Goal: Transaction & Acquisition: Purchase product/service

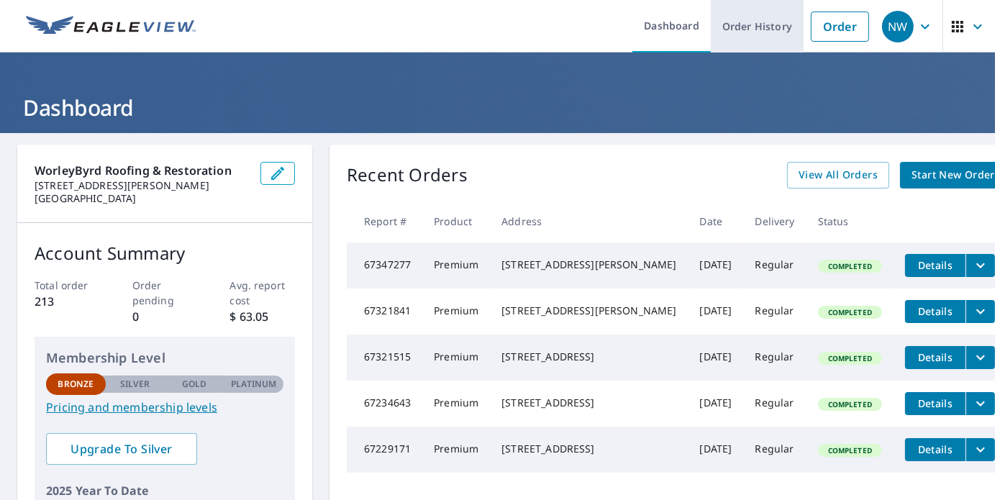
click at [759, 30] on link "Order History" at bounding box center [756, 26] width 93 height 52
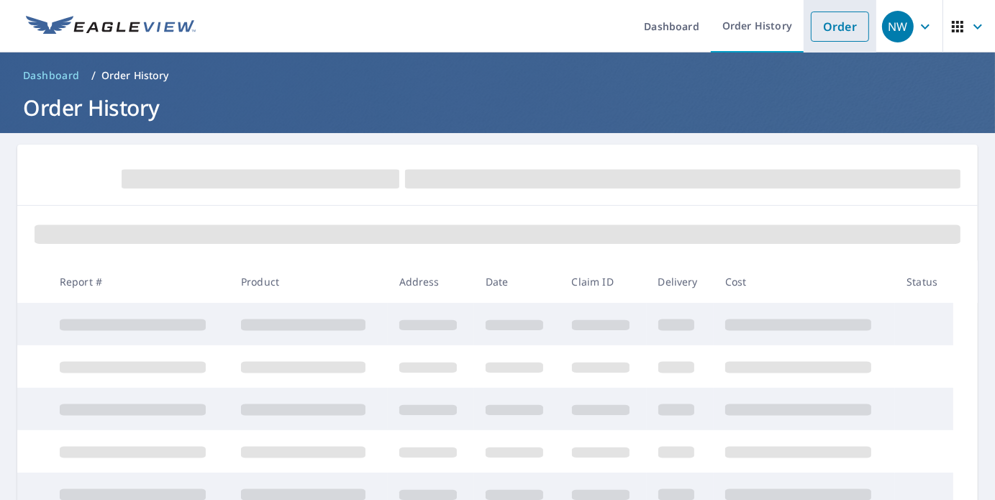
click at [843, 27] on link "Order" at bounding box center [839, 27] width 58 height 30
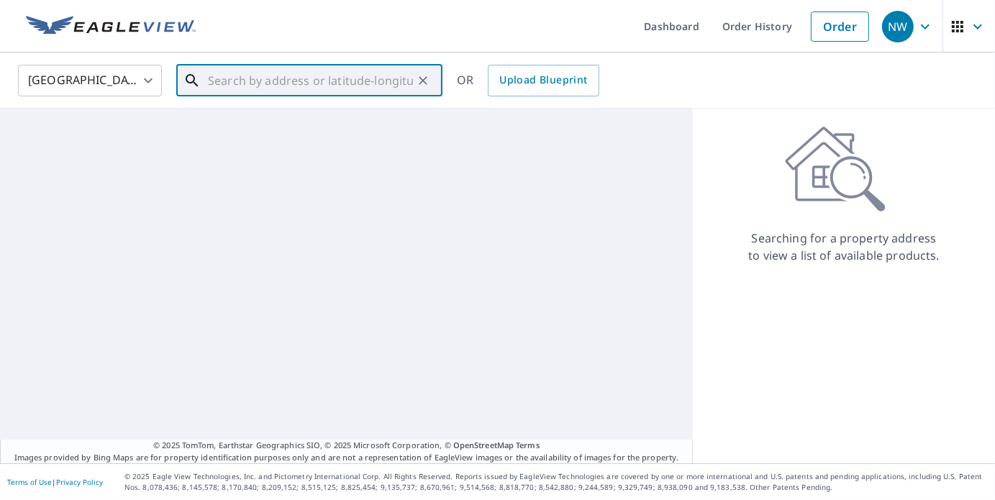
click at [396, 77] on input "text" at bounding box center [310, 80] width 205 height 40
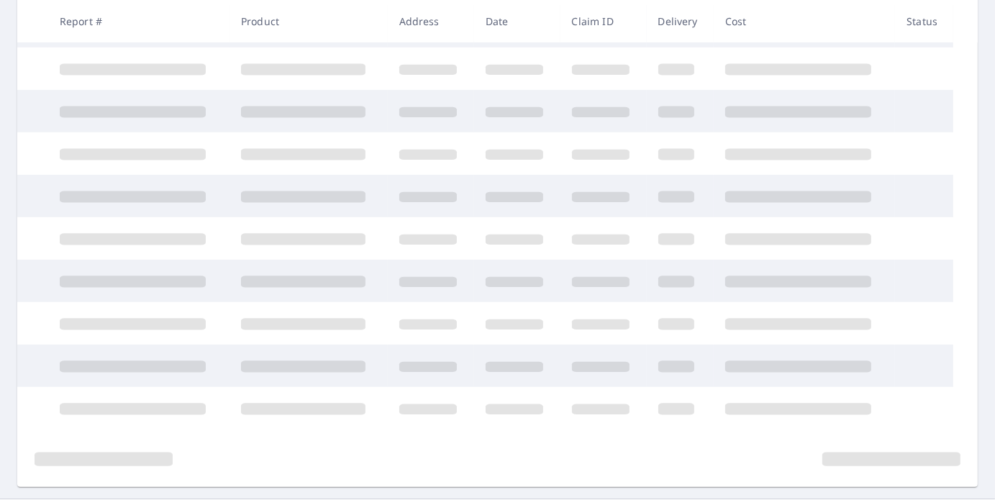
scroll to position [332, 0]
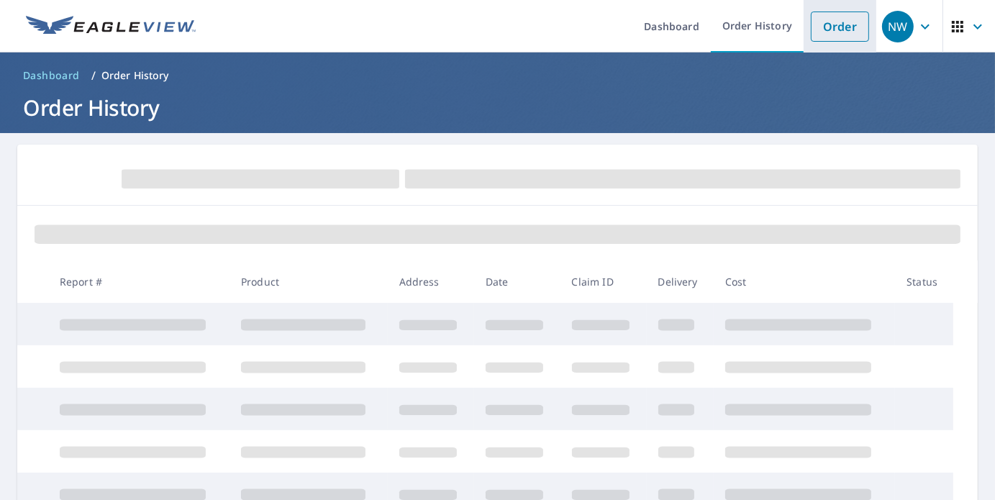
click at [818, 28] on link "Order" at bounding box center [839, 27] width 58 height 30
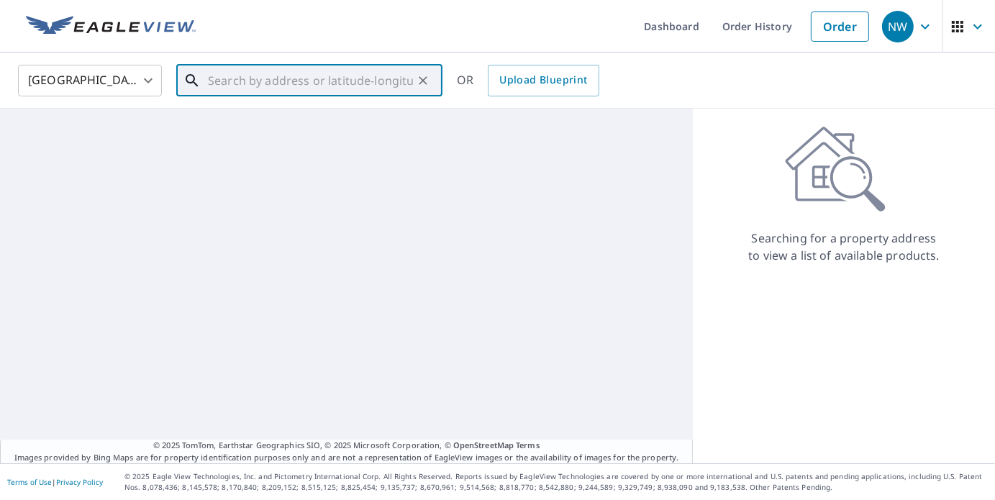
click at [308, 84] on input "text" at bounding box center [310, 80] width 205 height 40
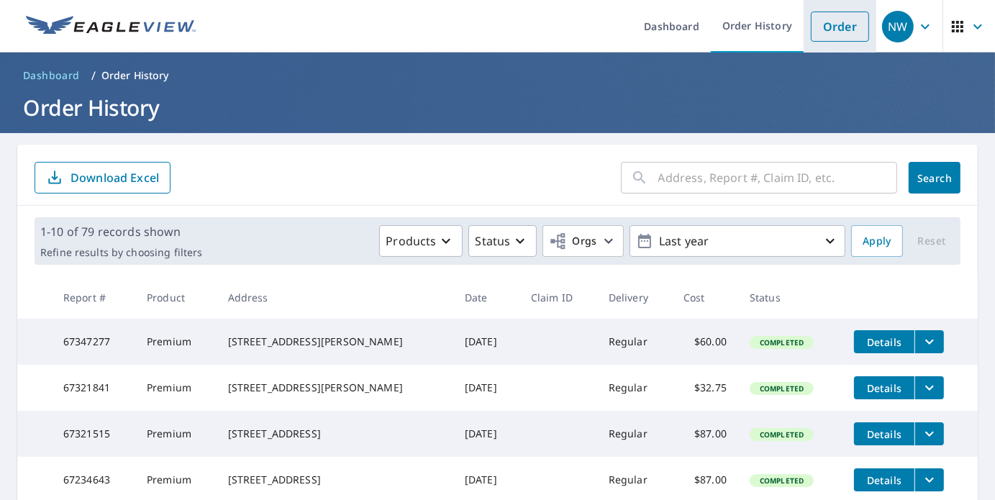
click at [833, 27] on link "Order" at bounding box center [839, 27] width 58 height 30
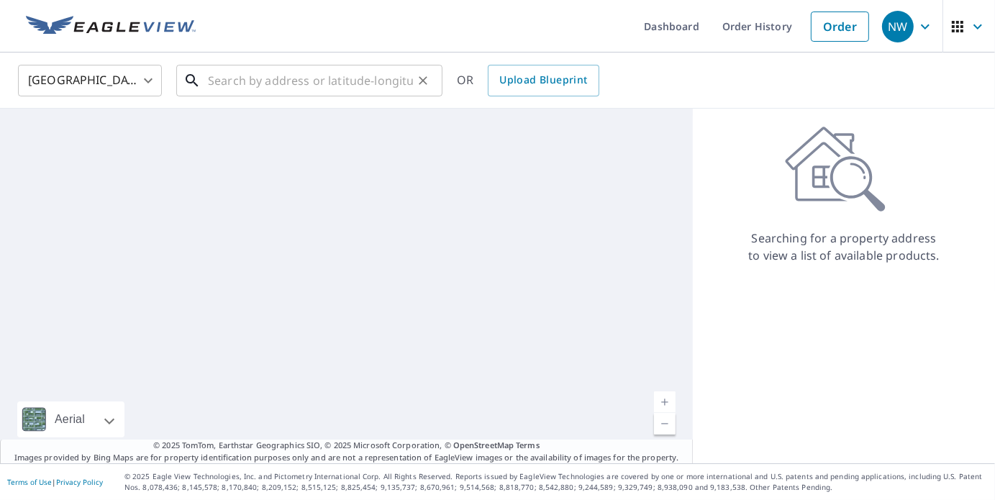
click at [355, 75] on input "text" at bounding box center [310, 80] width 205 height 40
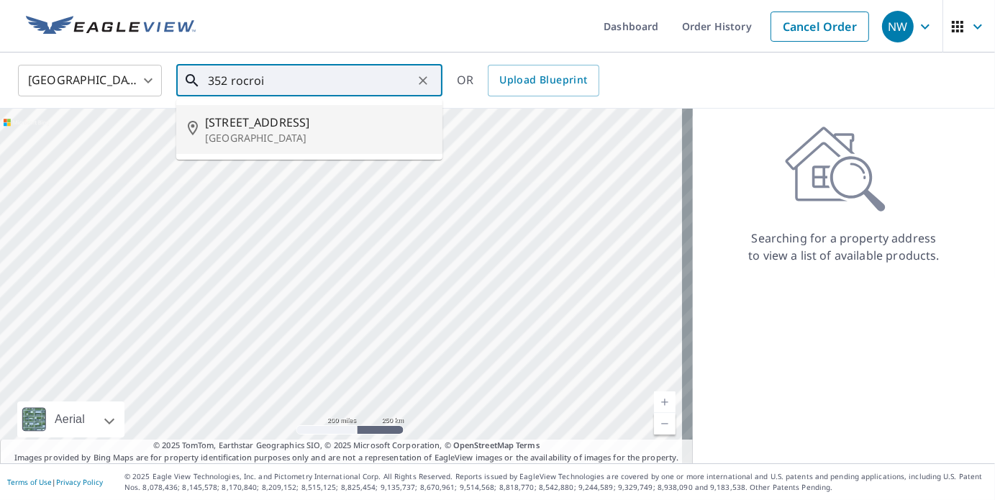
click at [289, 119] on span "352 Rocroi Dr" at bounding box center [318, 122] width 226 height 17
type input "352 Rocroi Dr Georgetown, TX 78626"
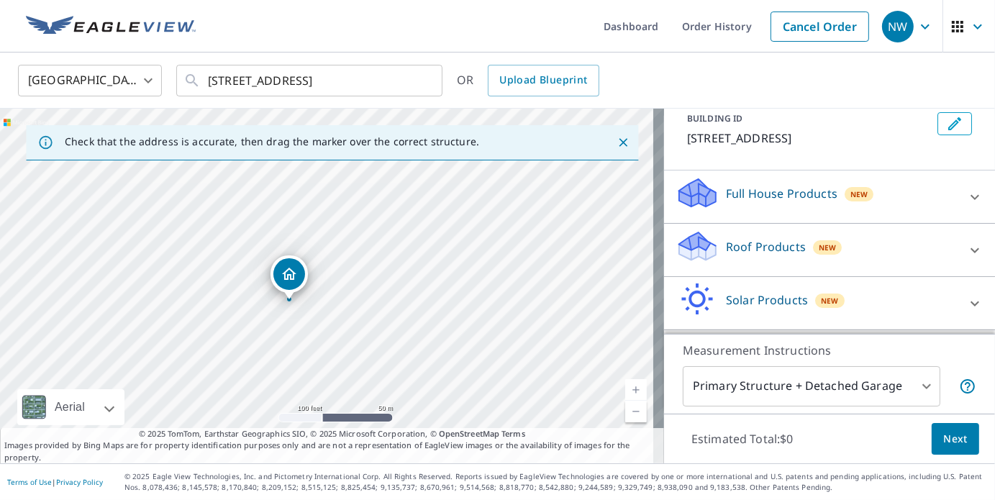
scroll to position [88, 0]
click at [870, 269] on div "Roof Products New" at bounding box center [816, 249] width 282 height 41
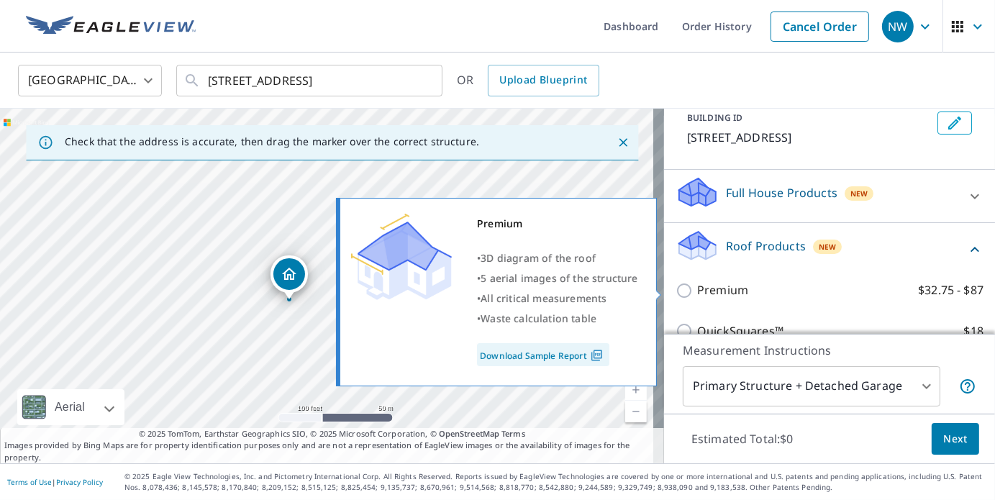
click at [675, 293] on input "Premium $32.75 - $87" at bounding box center [686, 290] width 22 height 17
checkbox input "true"
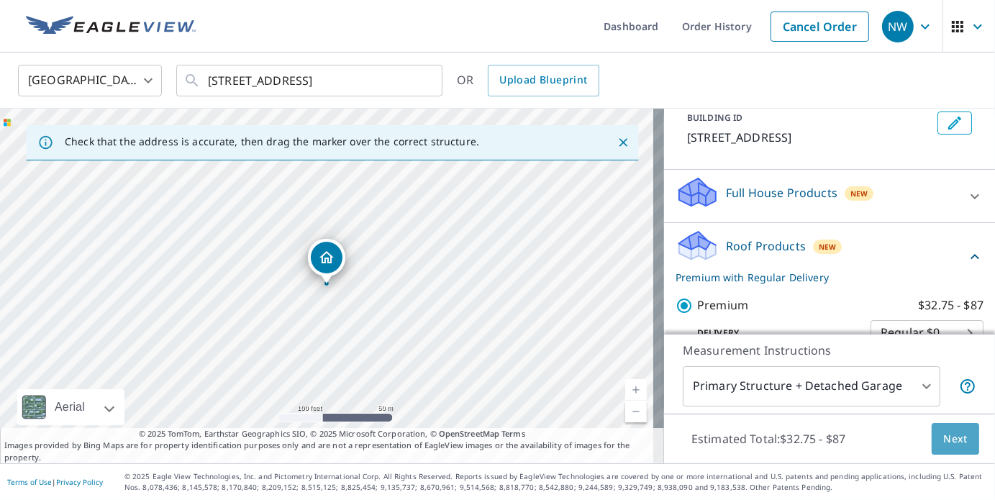
click at [931, 431] on button "Next" at bounding box center [954, 439] width 47 height 32
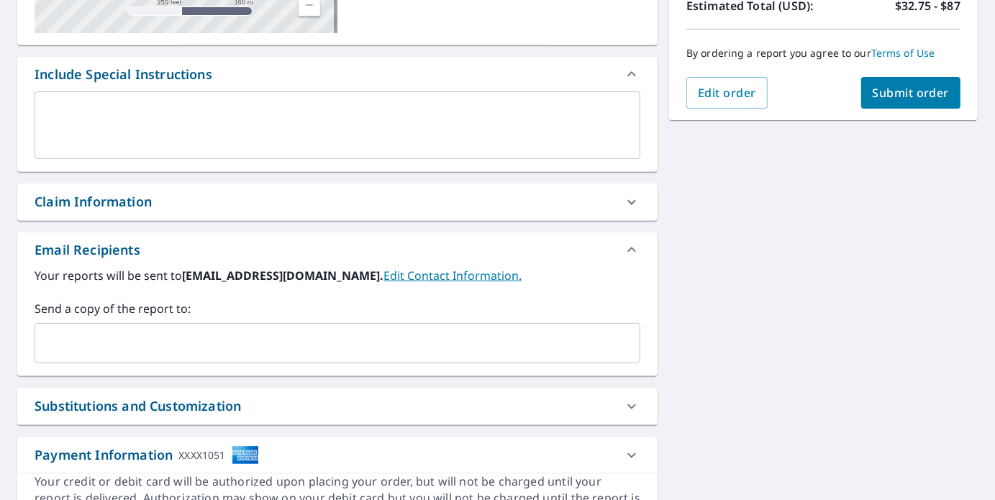
scroll to position [325, 0]
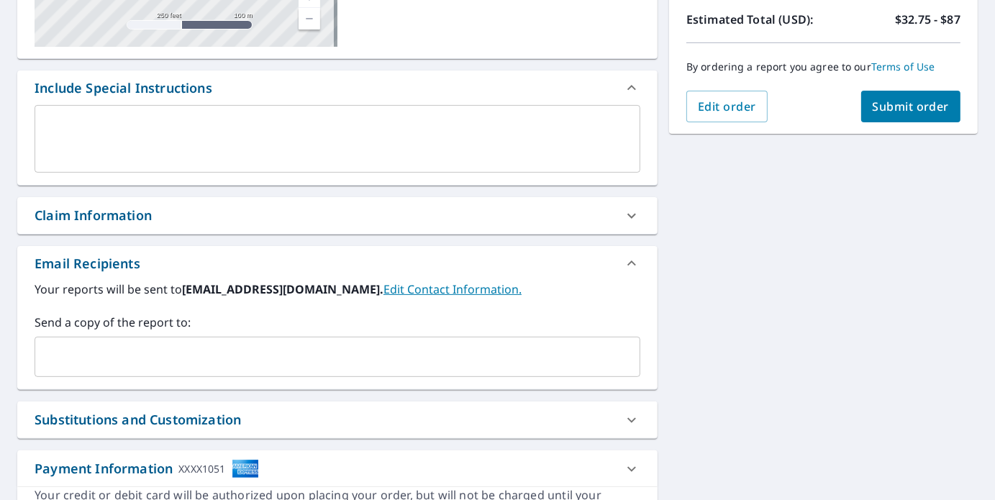
click at [922, 96] on button "Submit order" at bounding box center [911, 107] width 100 height 32
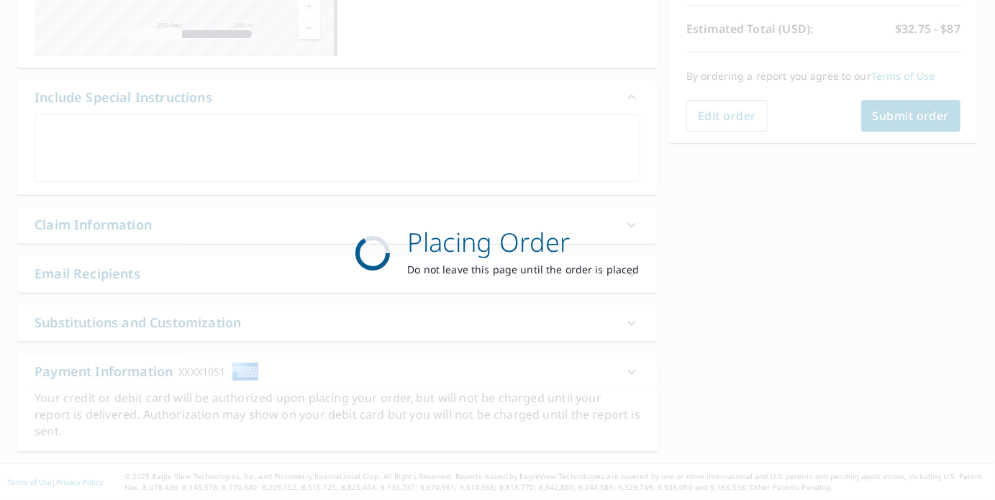
scroll to position [298, 0]
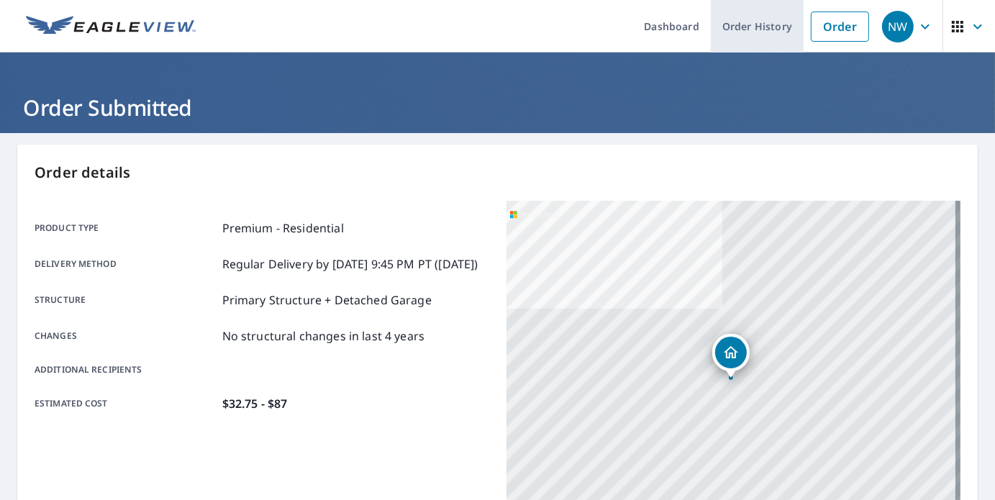
click at [746, 25] on link "Order History" at bounding box center [756, 26] width 93 height 52
